Goal: Task Accomplishment & Management: Use online tool/utility

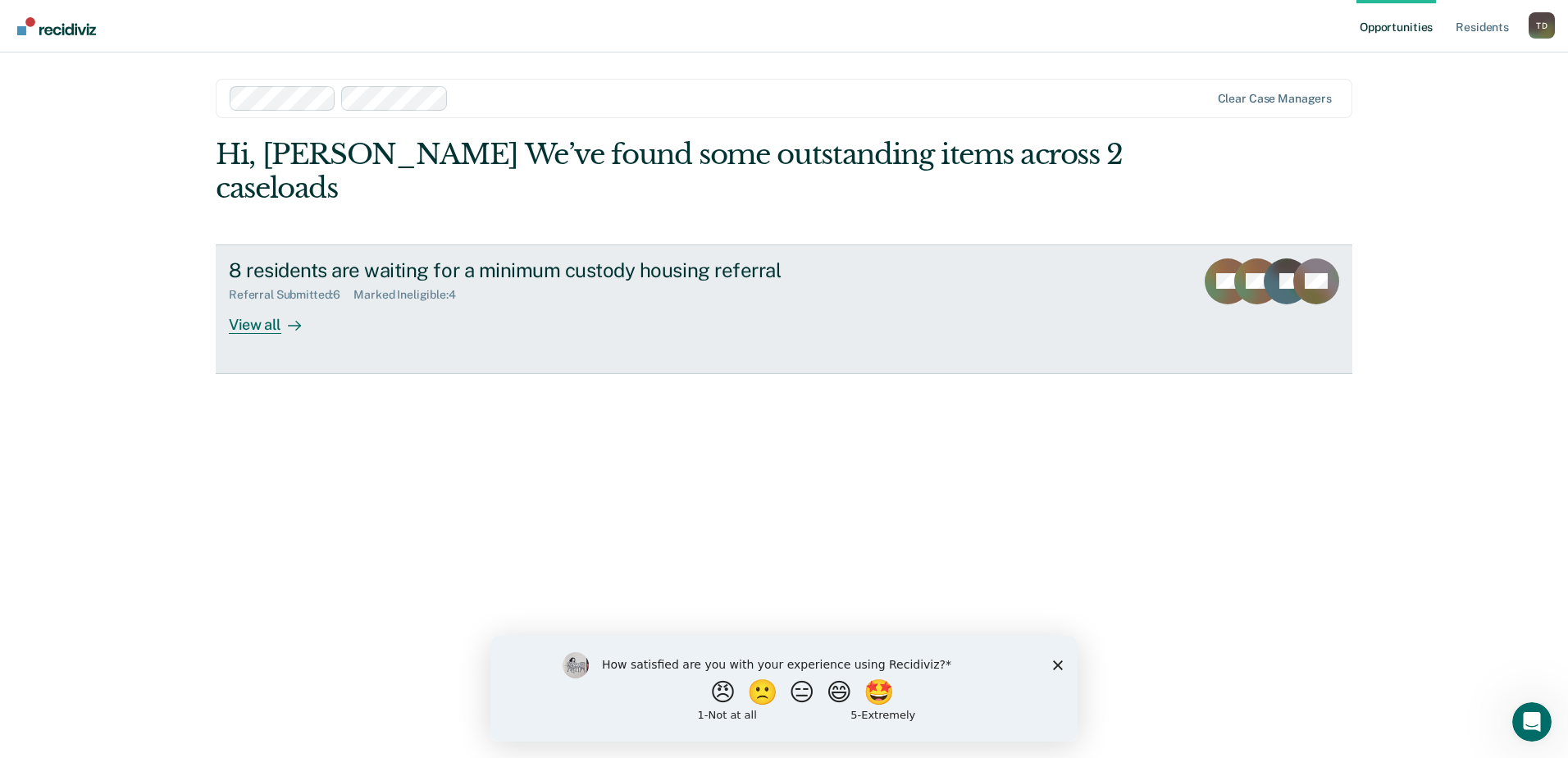
click at [254, 301] on div "View all" at bounding box center [275, 317] width 92 height 32
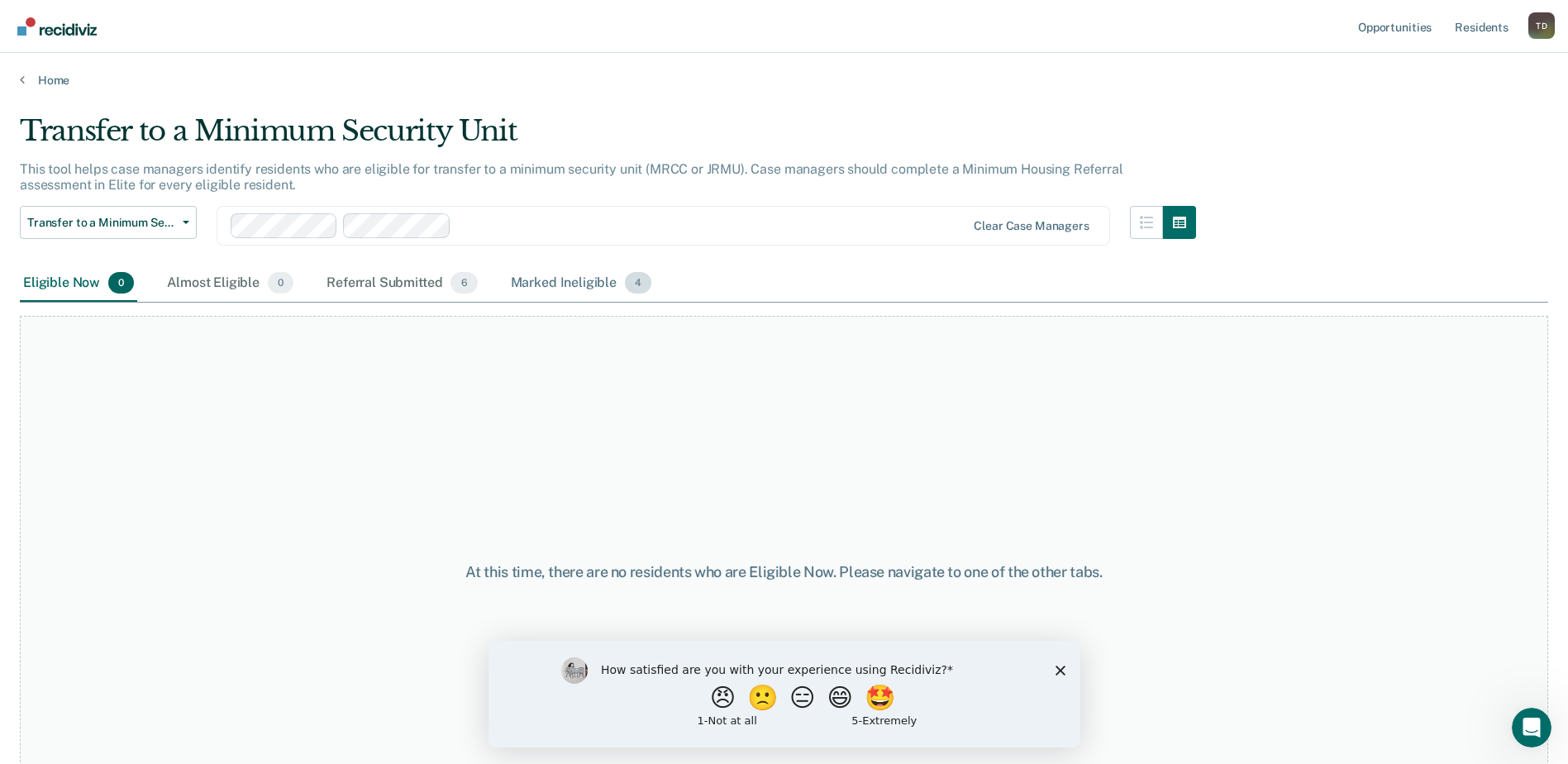
click at [538, 283] on div "Marked Ineligible 4" at bounding box center [581, 284] width 148 height 36
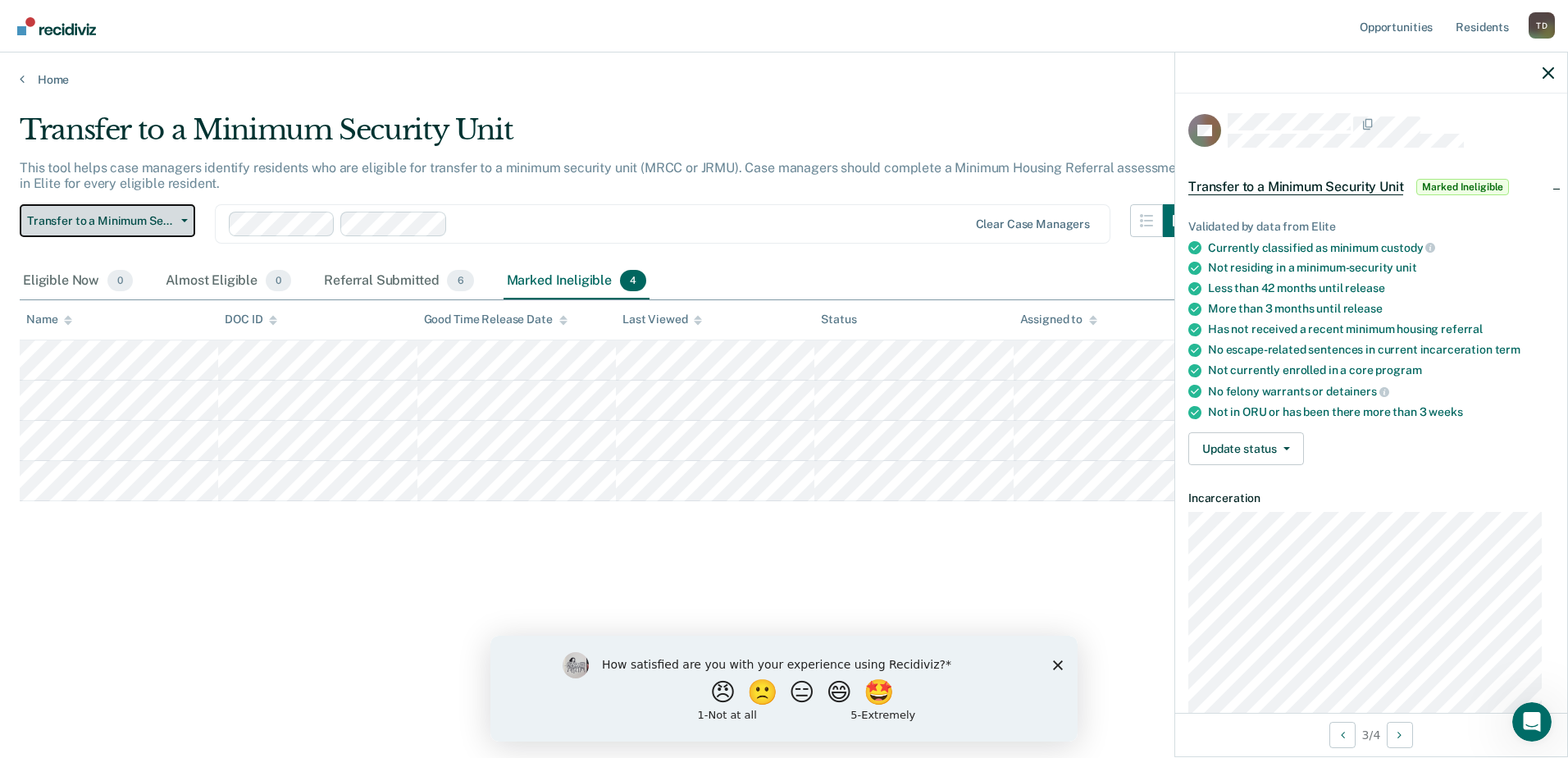
click at [134, 222] on span "Transfer to a Minimum Security Unit" at bounding box center [101, 220] width 148 height 14
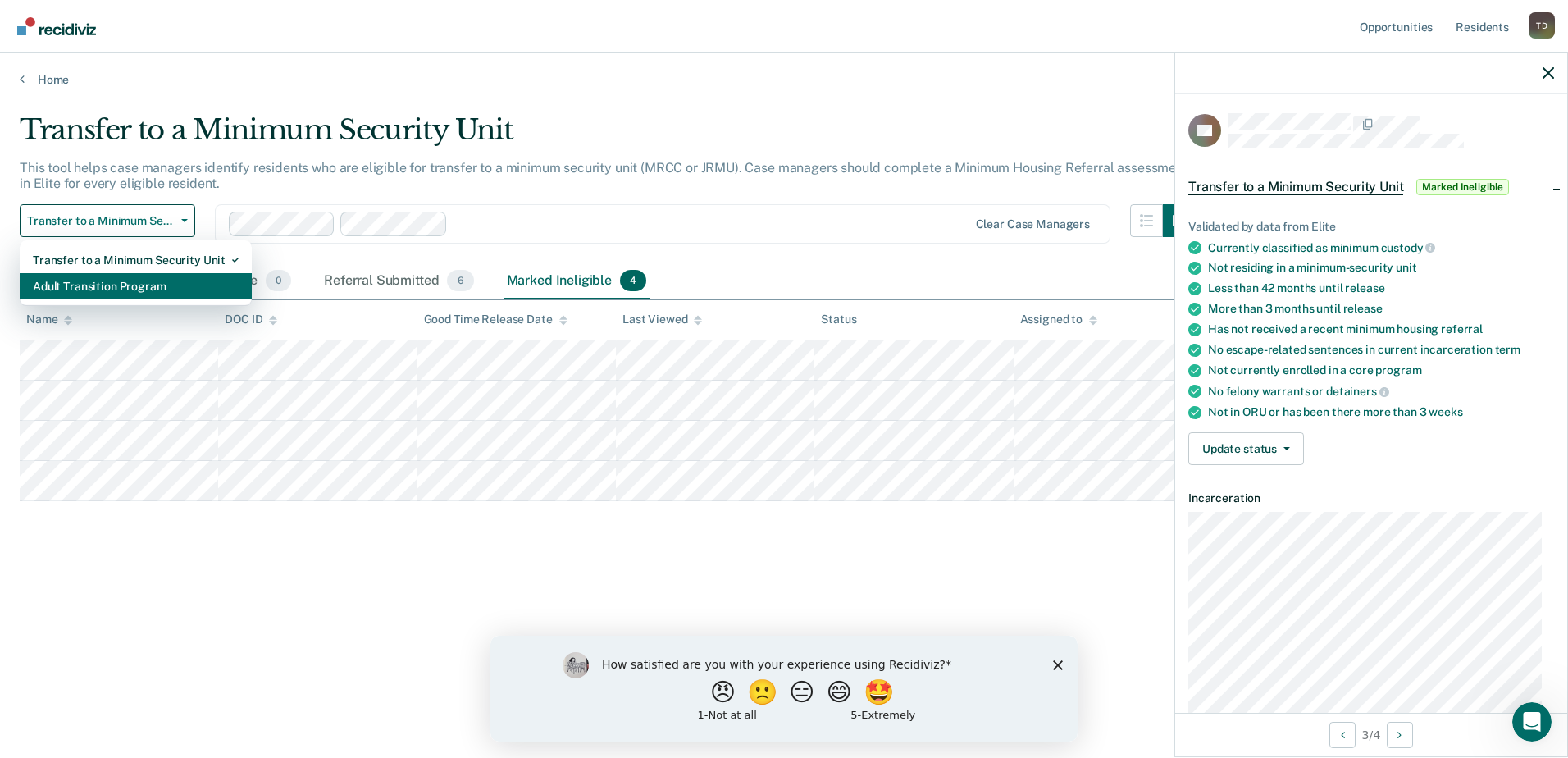
click at [109, 282] on div "Adult Transition Program" at bounding box center [135, 286] width 206 height 26
